Goal: Find specific page/section: Find specific page/section

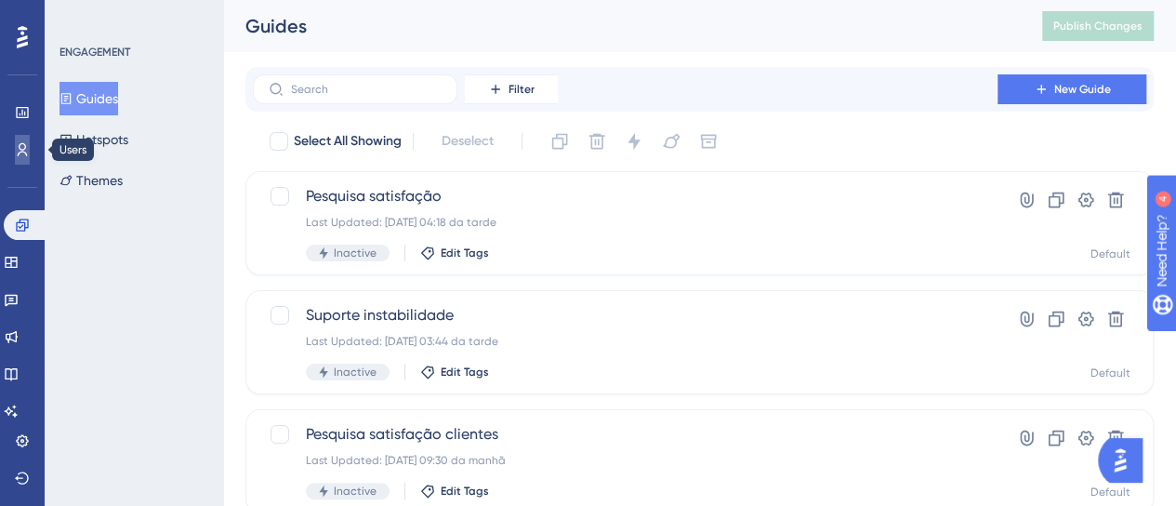
click at [17, 146] on icon at bounding box center [22, 149] width 15 height 15
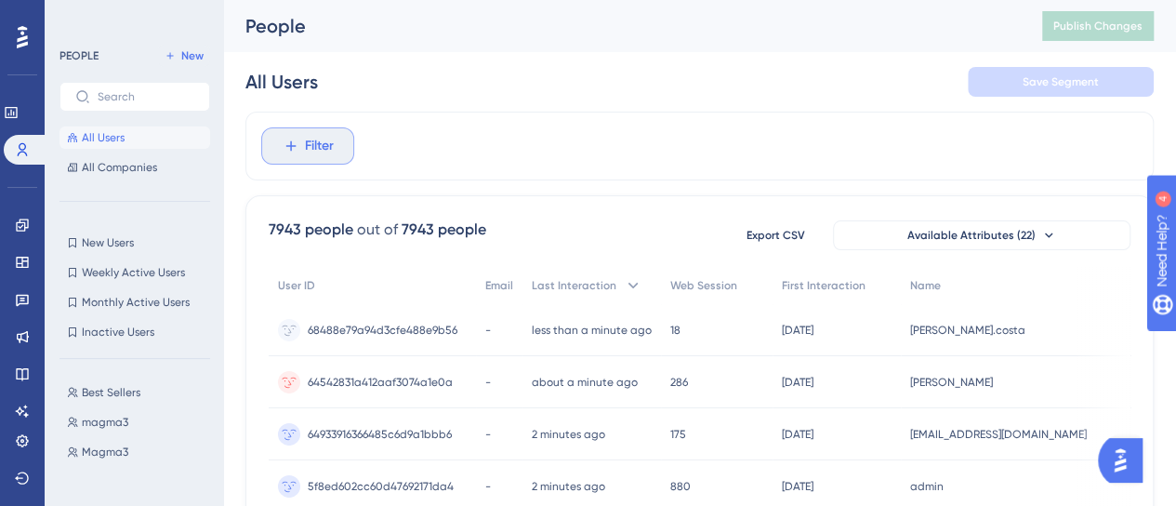
click at [315, 153] on span "Filter" at bounding box center [319, 146] width 29 height 22
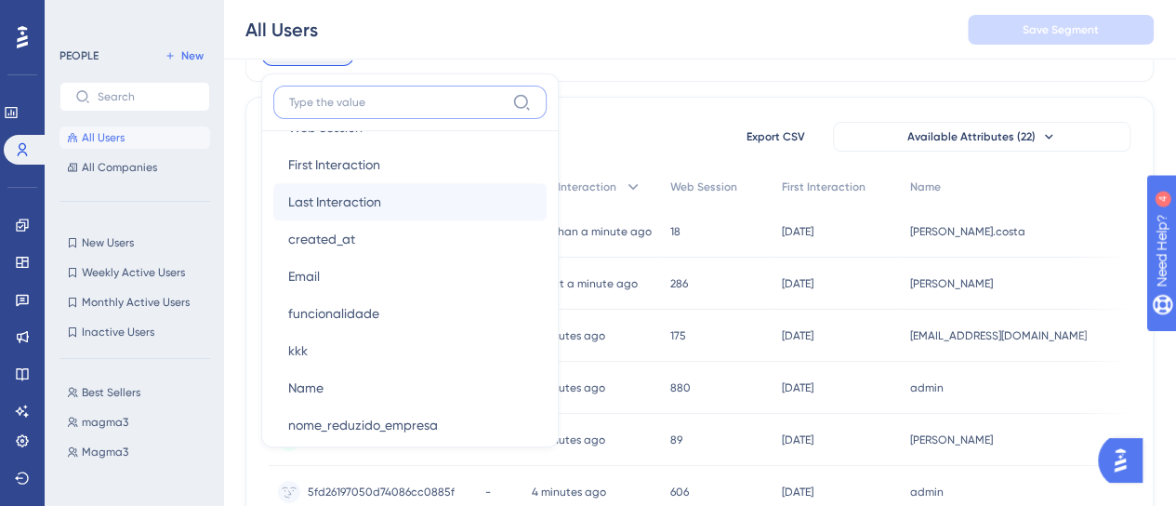
scroll to position [1023, 0]
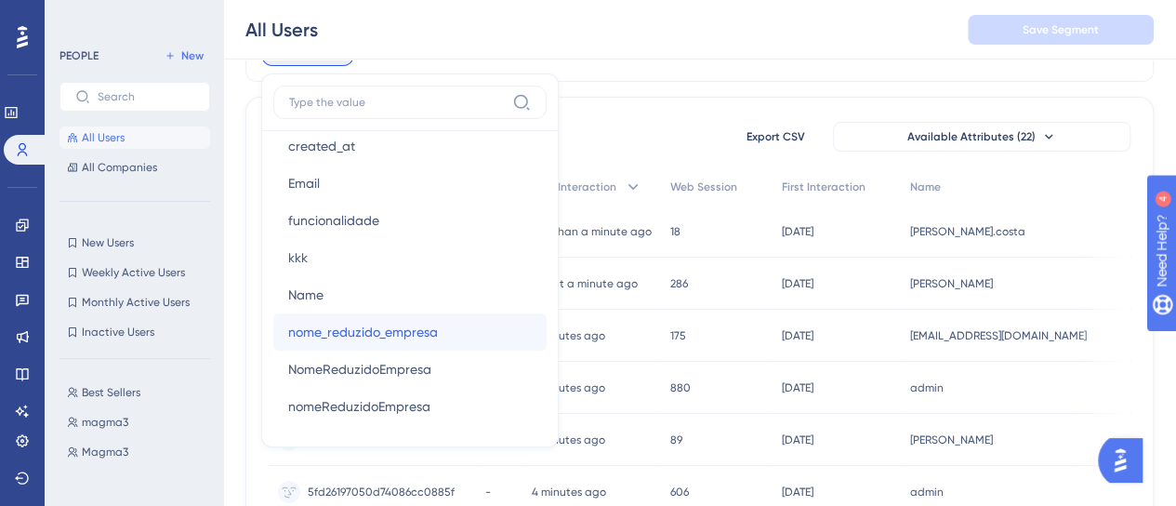
click at [396, 324] on span "nome_reduzido_empresa" at bounding box center [363, 332] width 150 height 22
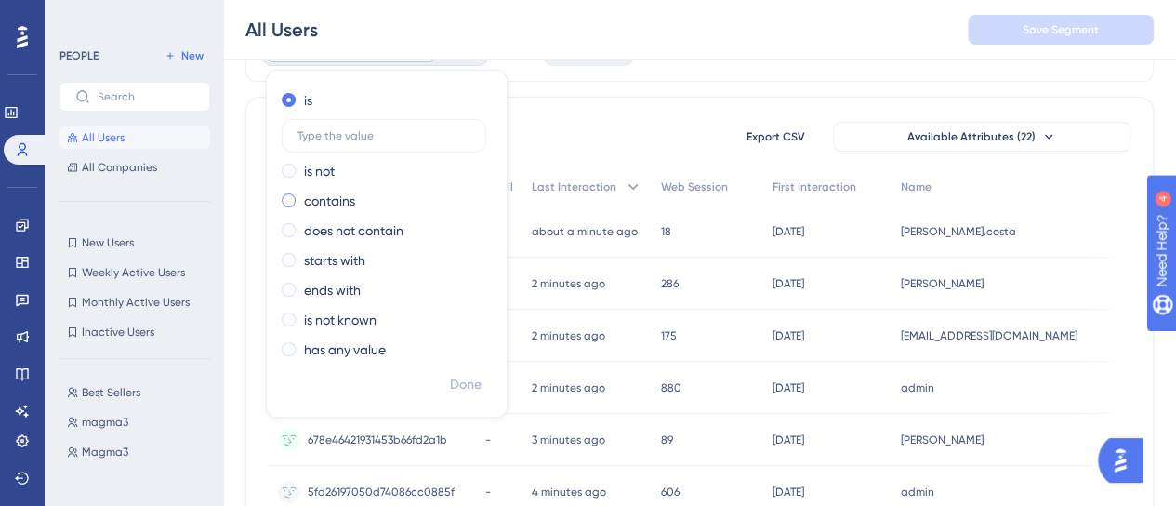
click at [323, 198] on label "contains" at bounding box center [329, 201] width 51 height 22
type input "carpo"
click at [474, 382] on span "Done" at bounding box center [466, 385] width 32 height 22
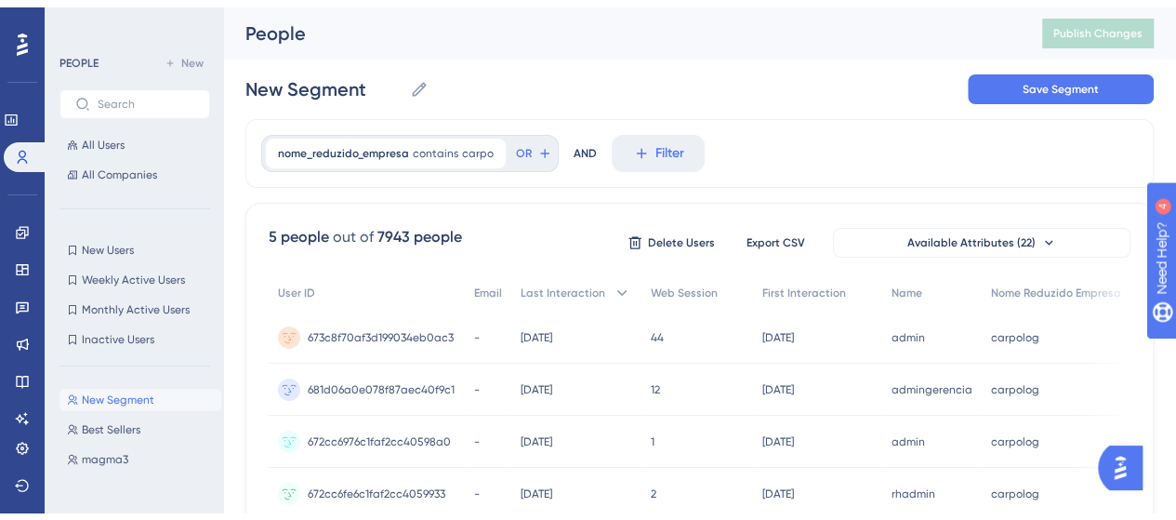
scroll to position [0, 0]
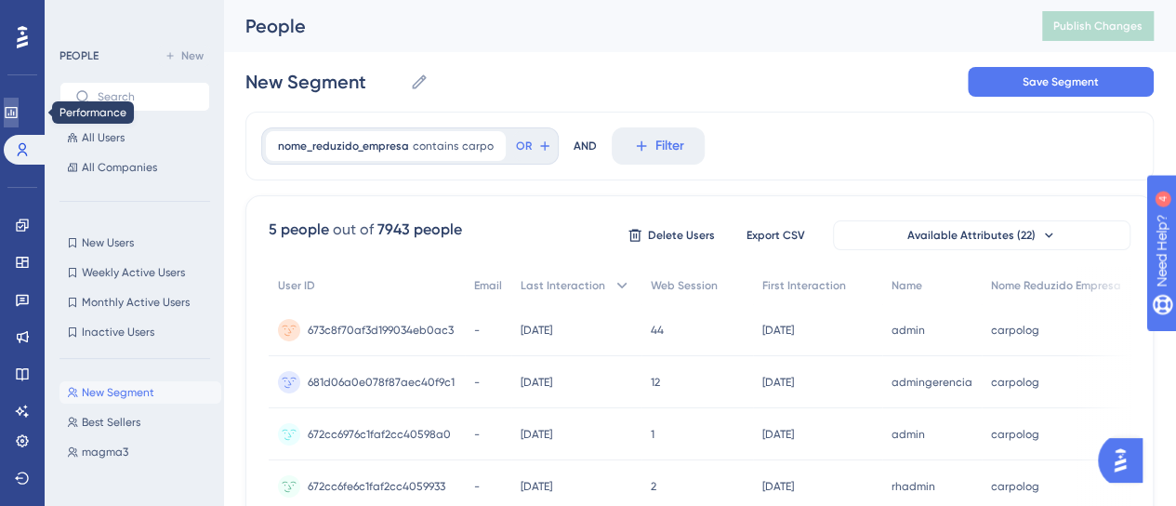
click at [5, 109] on link at bounding box center [11, 113] width 15 height 30
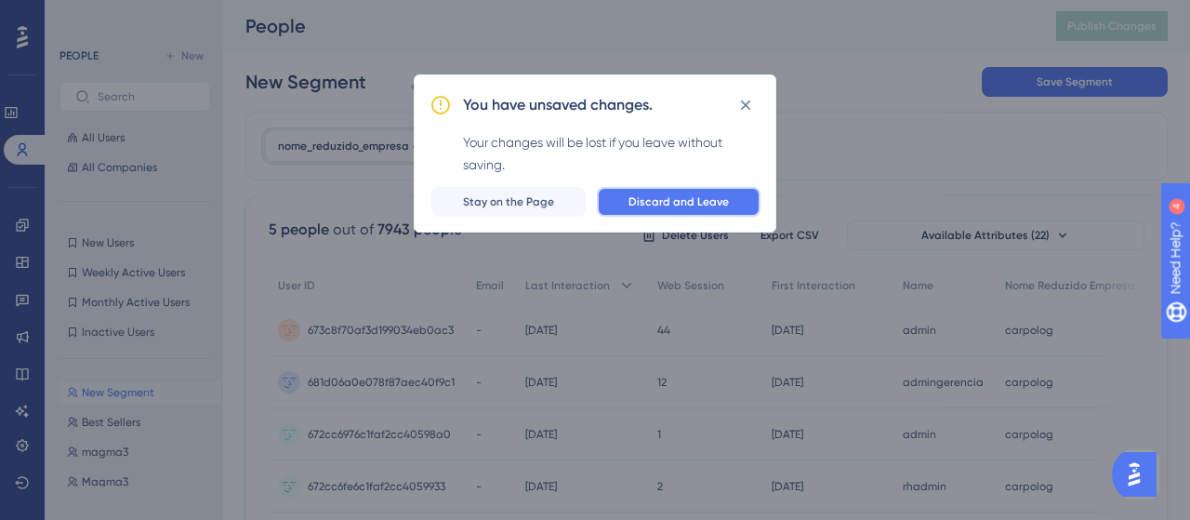
click at [628, 204] on button "Discard and Leave" at bounding box center [679, 202] width 164 height 30
